Goal: Task Accomplishment & Management: Manage account settings

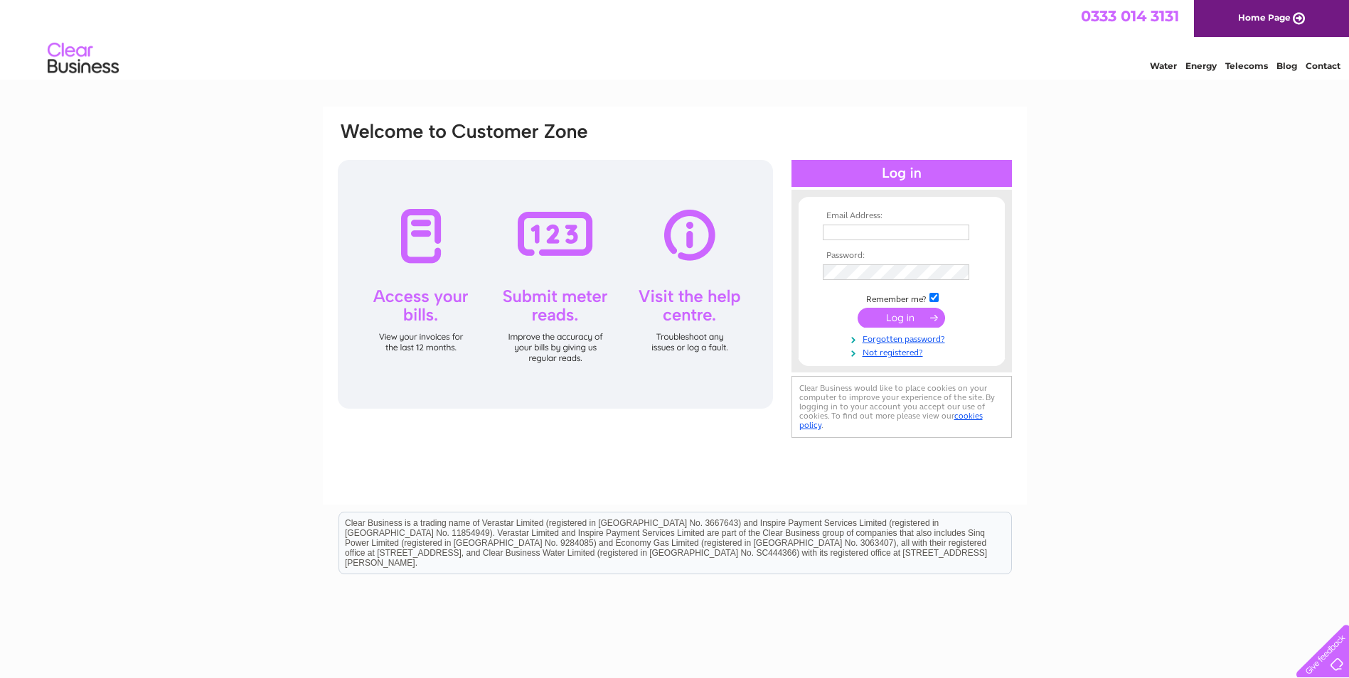
type input "val@lowerdraytonfarm.co.uk"
click at [879, 319] on input "submit" at bounding box center [900, 318] width 87 height 20
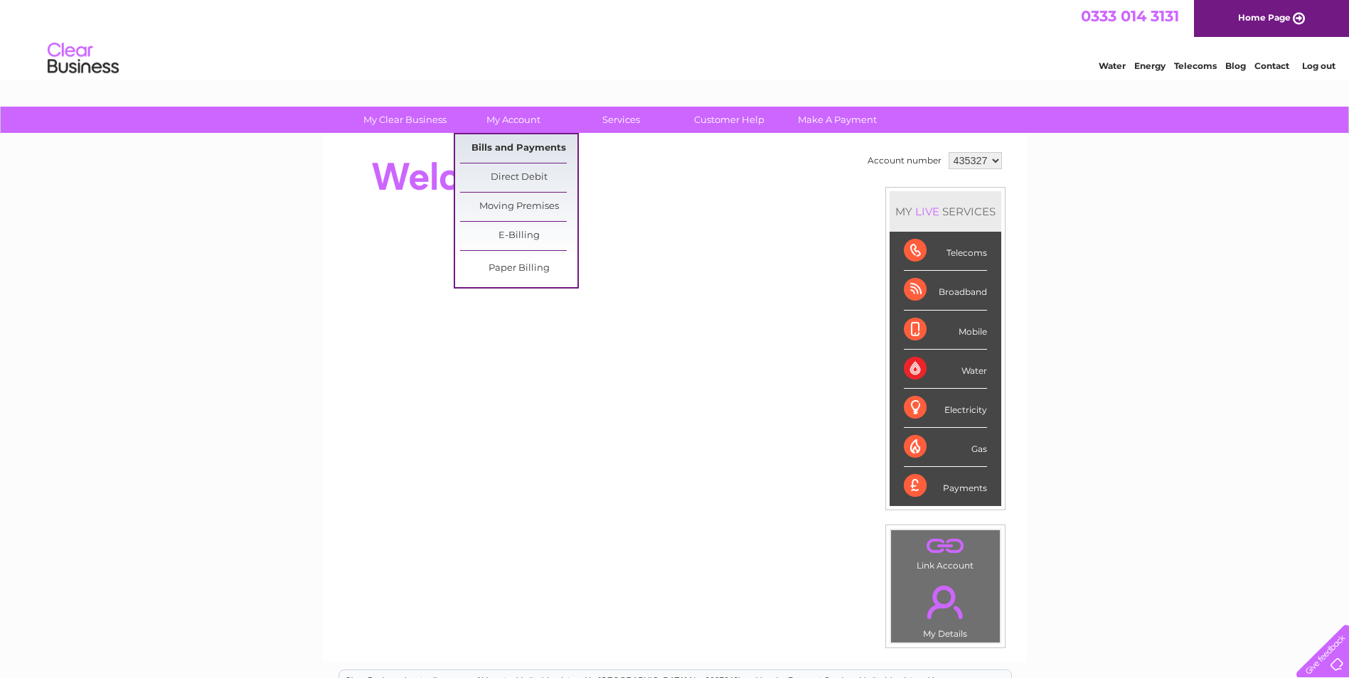
click at [489, 146] on link "Bills and Payments" at bounding box center [518, 148] width 117 height 28
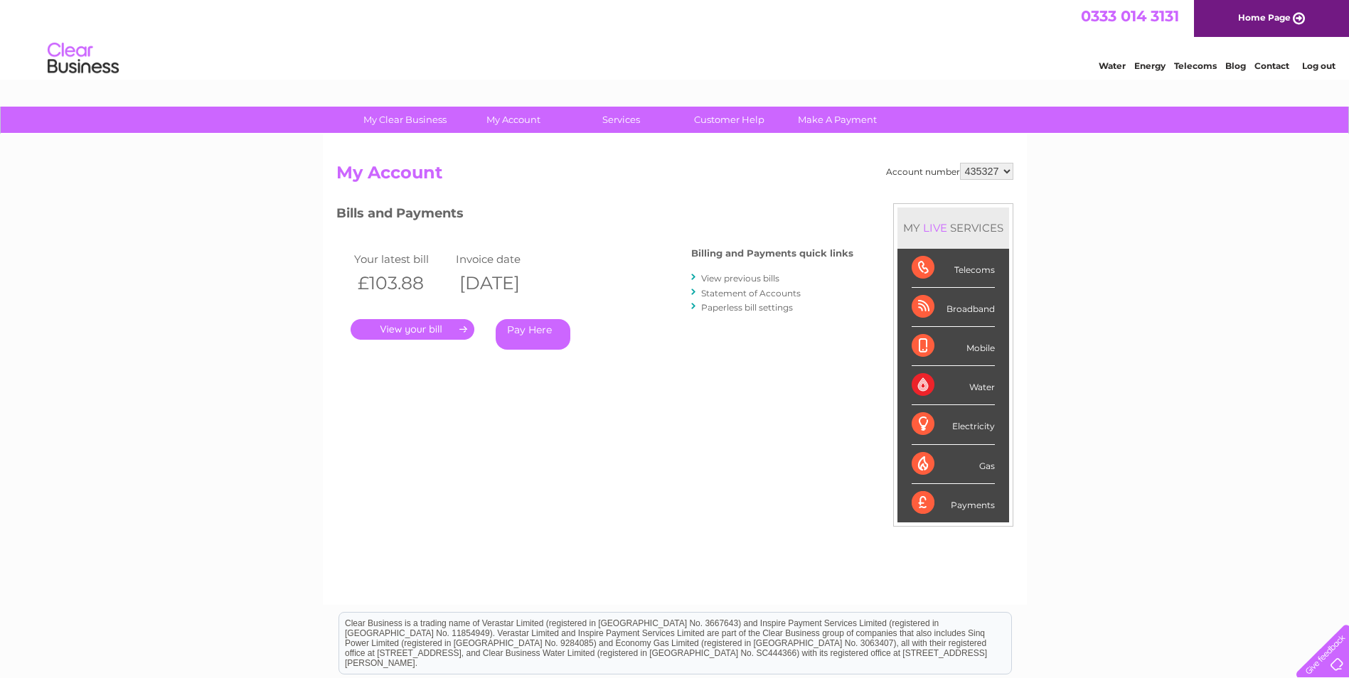
click at [988, 175] on select "435327" at bounding box center [986, 171] width 53 height 17
click at [703, 164] on h2 "My Account" at bounding box center [674, 176] width 677 height 27
